Goal: Contribute content

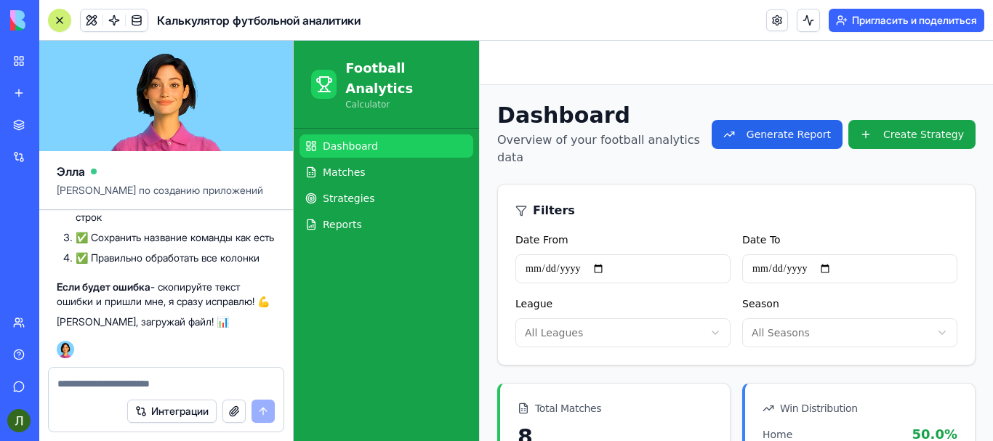
scroll to position [581, 0]
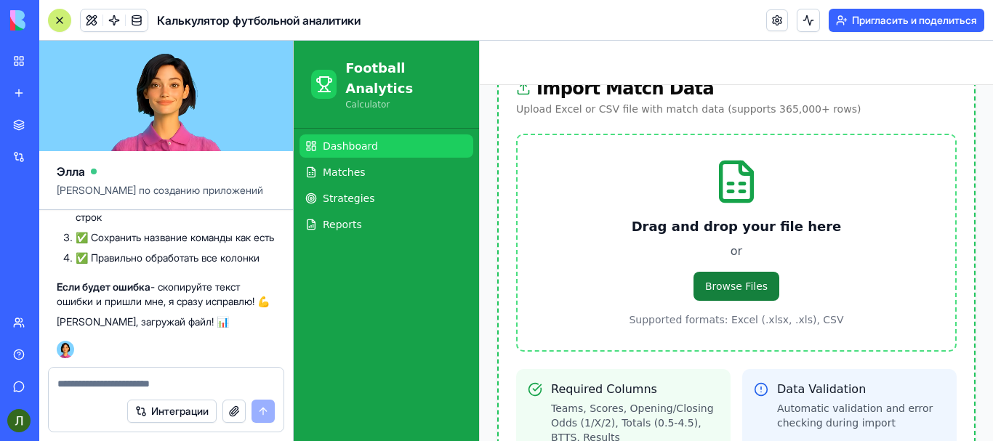
click at [728, 275] on span "Browse Files" at bounding box center [736, 286] width 86 height 29
click at [294, 41] on input "Browse Files" at bounding box center [294, 41] width 0 height 0
click at [101, 377] on textarea at bounding box center [165, 384] width 217 height 15
type textarea "**********"
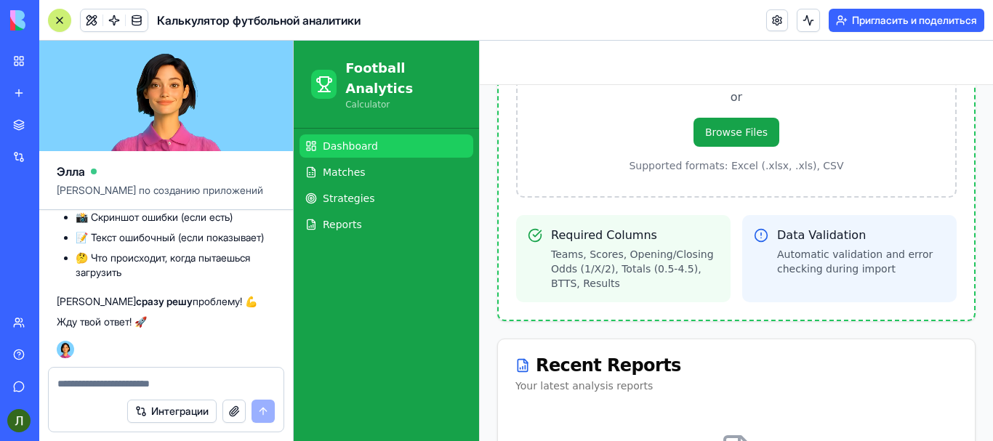
scroll to position [702, 0]
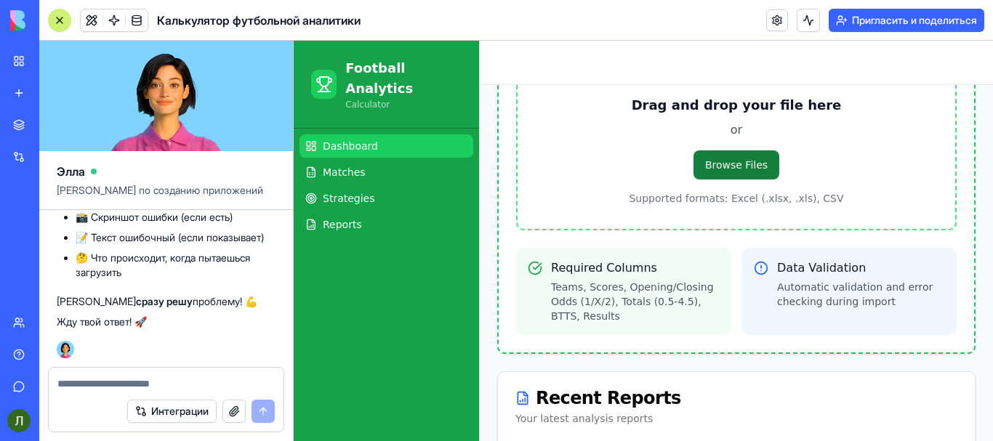
click at [744, 150] on span "Browse Files" at bounding box center [736, 164] width 86 height 29
click at [725, 157] on span "Browse Files" at bounding box center [736, 164] width 86 height 29
click at [294, 41] on input "Browse Files" at bounding box center [294, 41] width 0 height 0
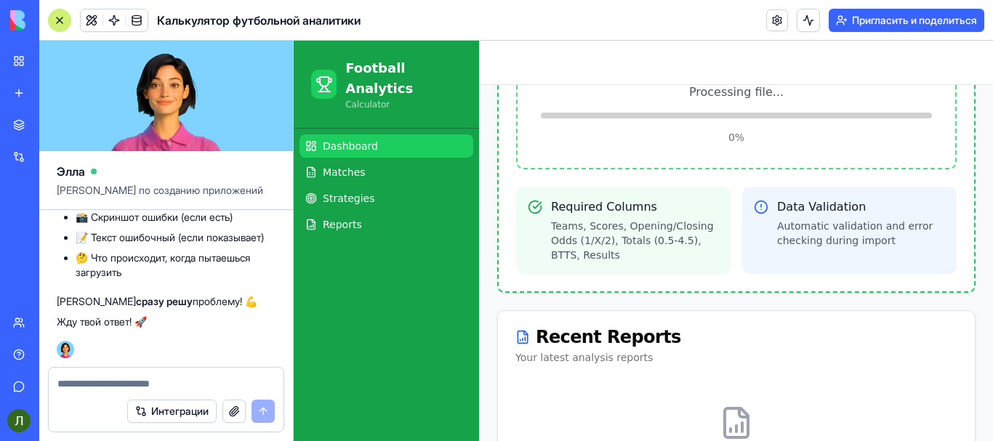
scroll to position [581, 0]
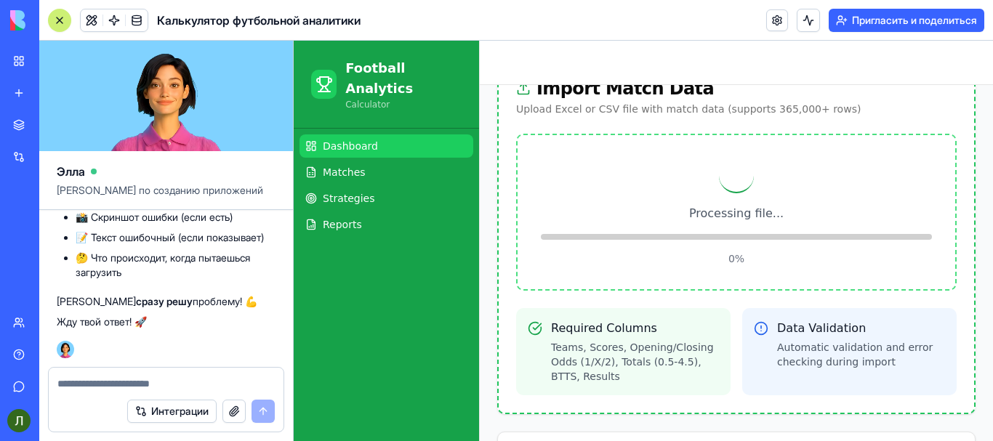
click at [904, 308] on div "Data Validation Automatic validation and error checking during import" at bounding box center [849, 351] width 214 height 87
